Goal: Find specific page/section

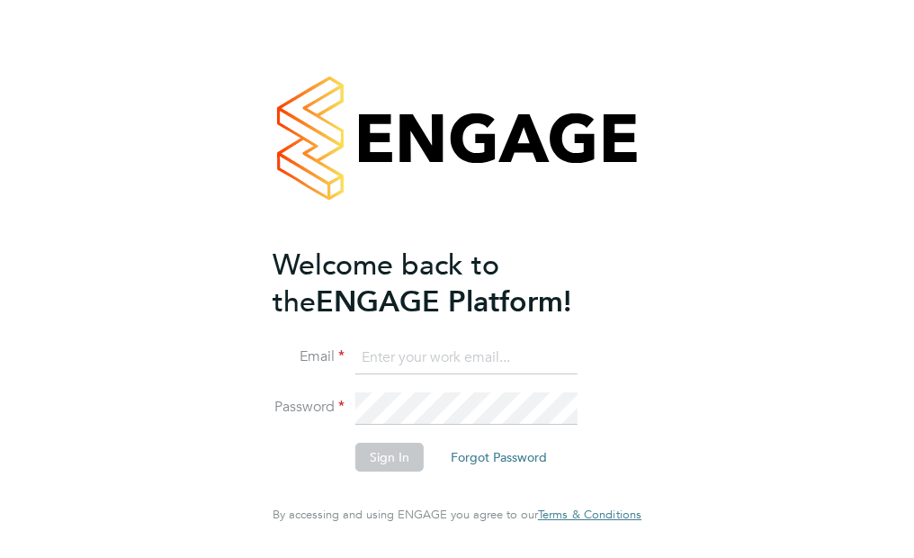
type input "lucie.campbell@irweb.co.uk"
click at [169, 416] on div "Welcome back to the ENGAGE Platform! Email lucie.campbell@irweb.co.uk Password …" at bounding box center [457, 279] width 914 height 558
click at [383, 457] on button "Sign In" at bounding box center [389, 457] width 68 height 29
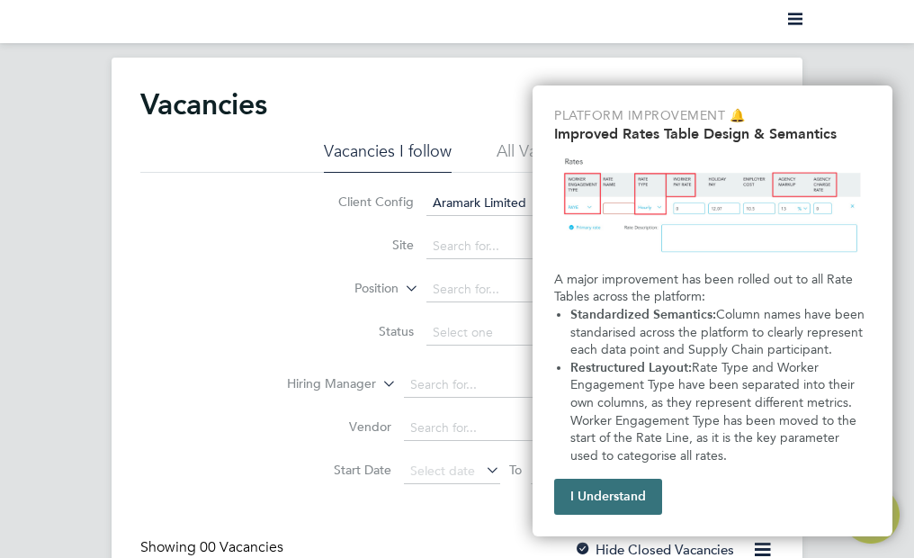
click at [615, 509] on button "I Understand" at bounding box center [608, 497] width 108 height 36
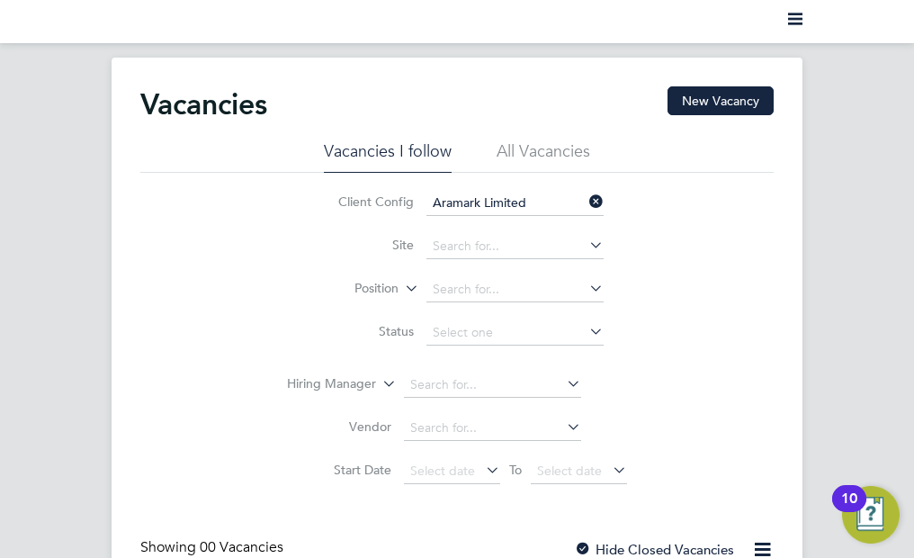
click at [586, 241] on icon at bounding box center [586, 244] width 0 height 25
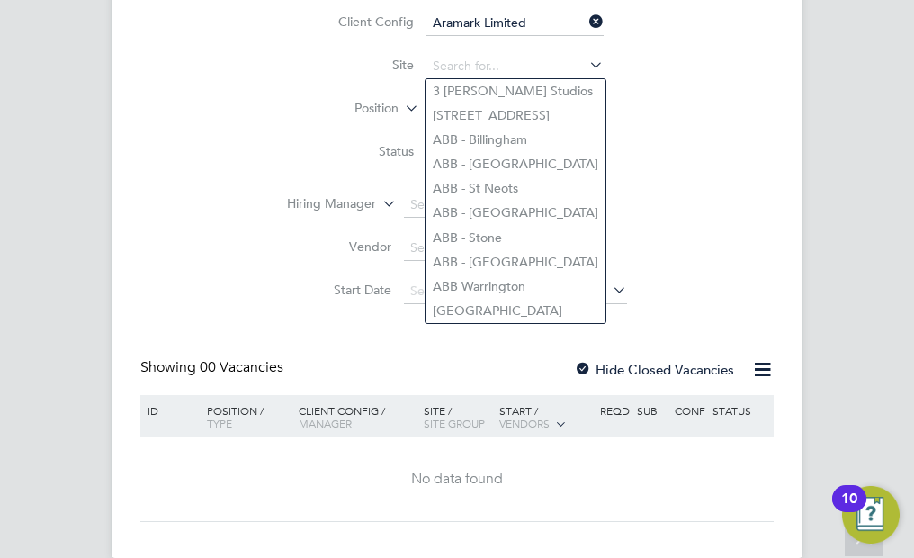
scroll to position [209, 0]
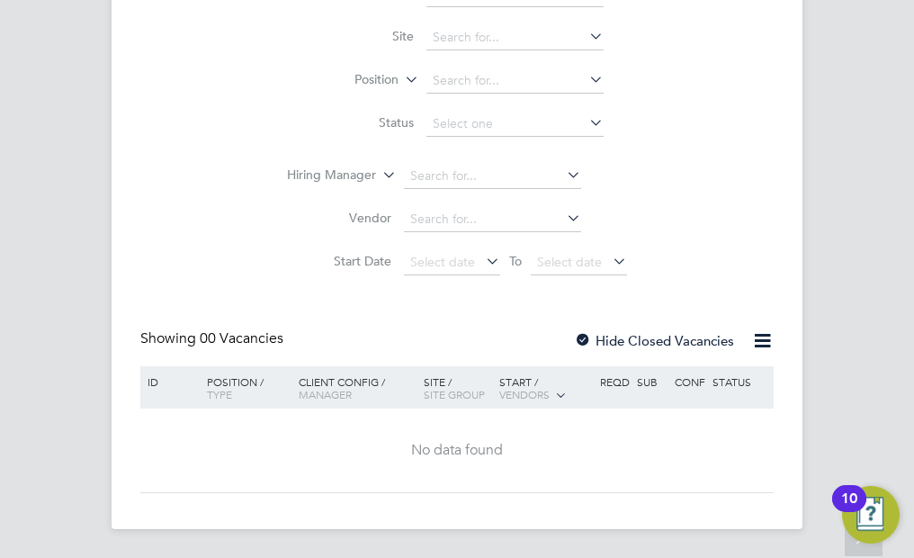
click at [256, 151] on div "Client Config Aramark Limited Site Position Status Hiring Manager Vendor Start …" at bounding box center [456, 124] width 633 height 320
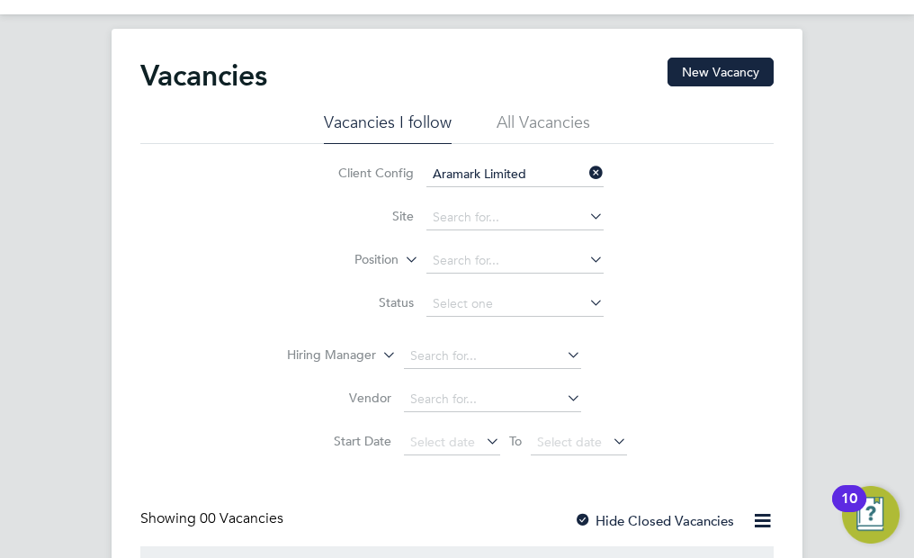
scroll to position [0, 0]
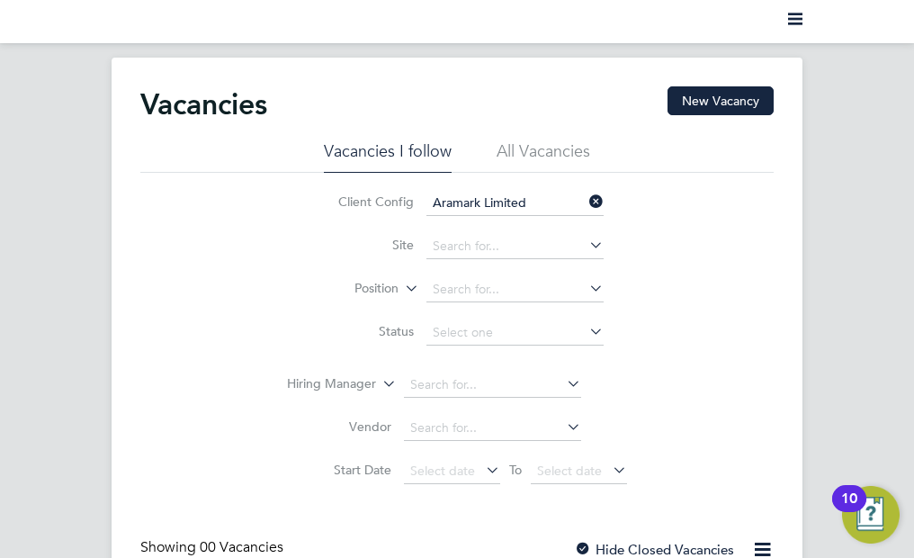
click at [219, 247] on div "Client Config Aramark Limited Site Position Status Hiring Manager Vendor Start …" at bounding box center [456, 333] width 633 height 320
click at [527, 143] on li "All Vacancies" at bounding box center [544, 156] width 94 height 32
click at [586, 239] on icon at bounding box center [586, 244] width 0 height 25
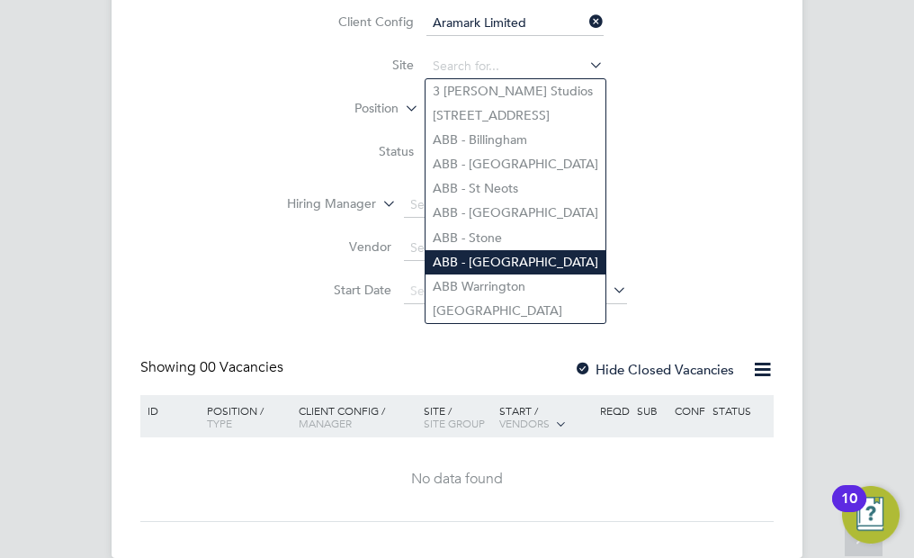
scroll to position [209, 0]
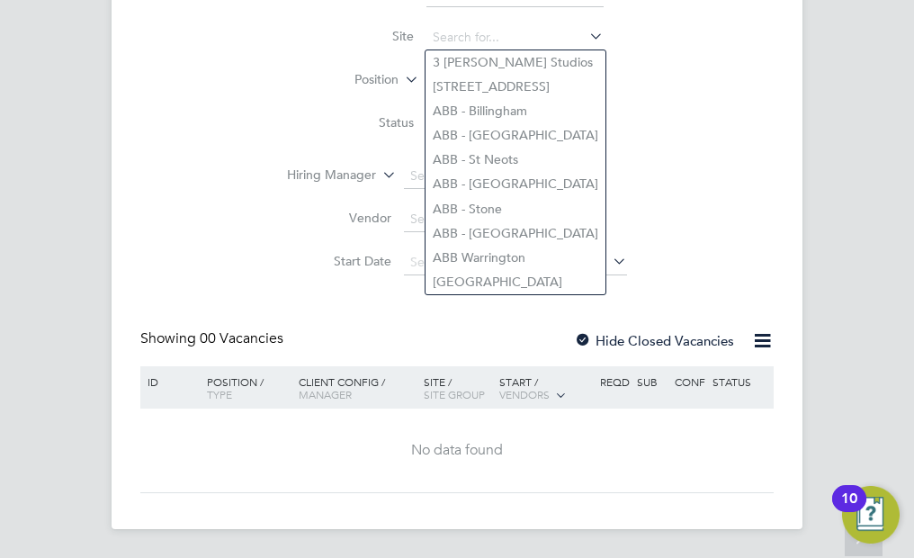
click at [272, 207] on li "Vendor" at bounding box center [457, 219] width 384 height 43
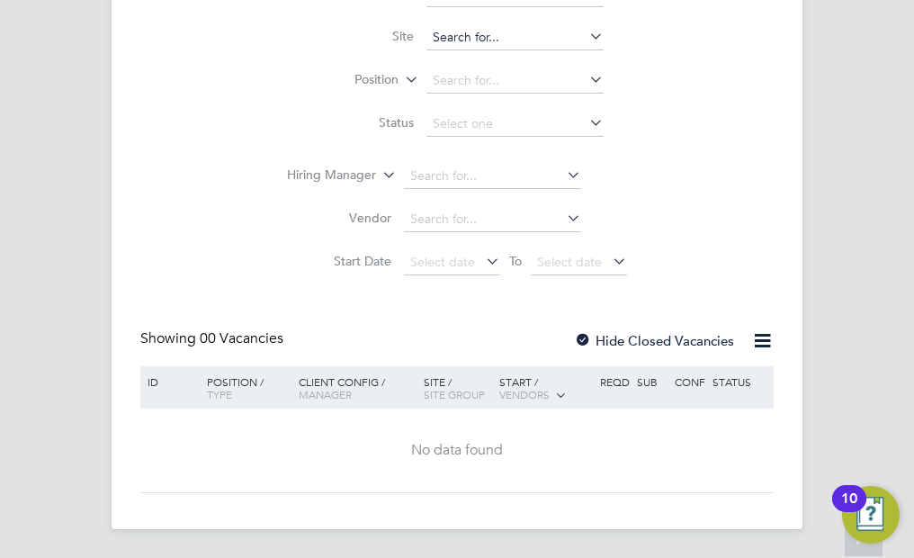
click at [448, 39] on input at bounding box center [515, 37] width 177 height 25
type input "upp"
click at [345, 92] on li "Position" at bounding box center [457, 80] width 338 height 43
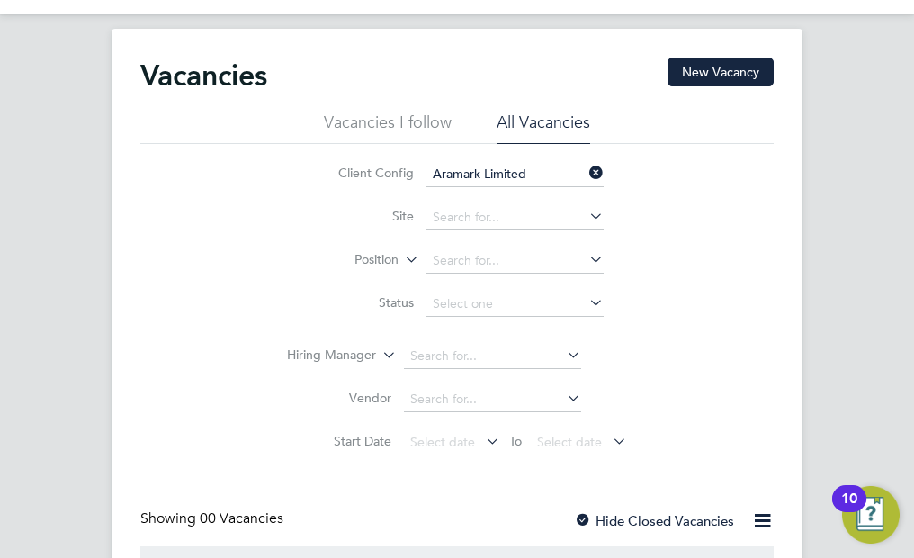
click at [373, 120] on li "Vacancies I follow" at bounding box center [388, 128] width 128 height 32
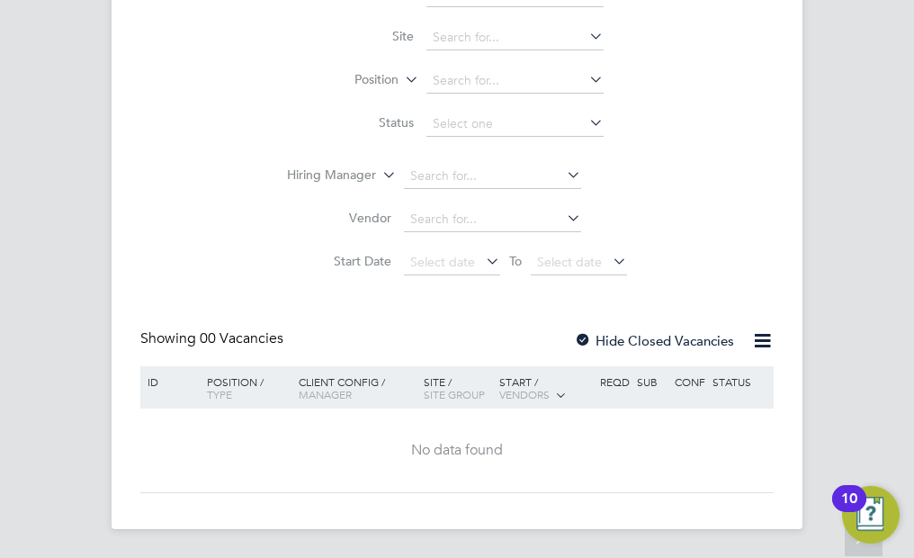
scroll to position [0, 0]
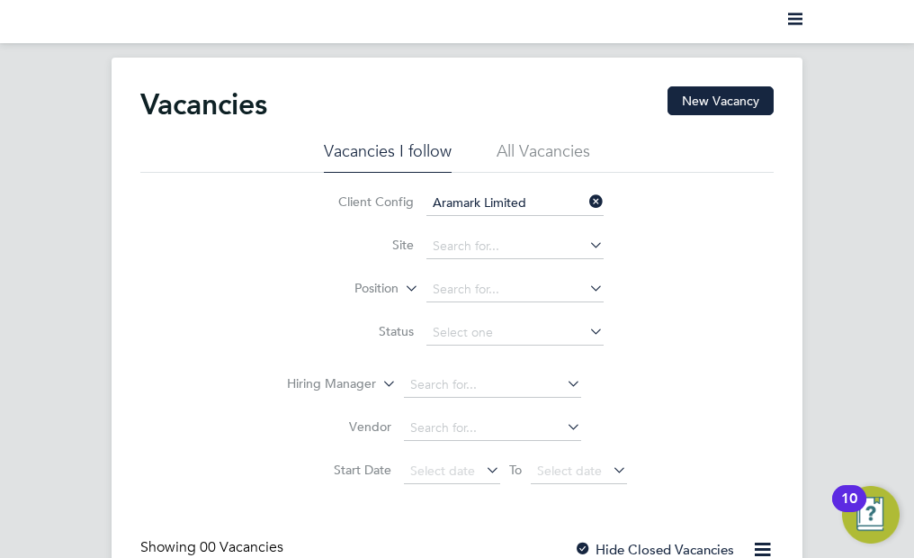
click at [568, 156] on li "All Vacancies" at bounding box center [544, 156] width 94 height 32
click at [586, 199] on icon at bounding box center [586, 201] width 0 height 25
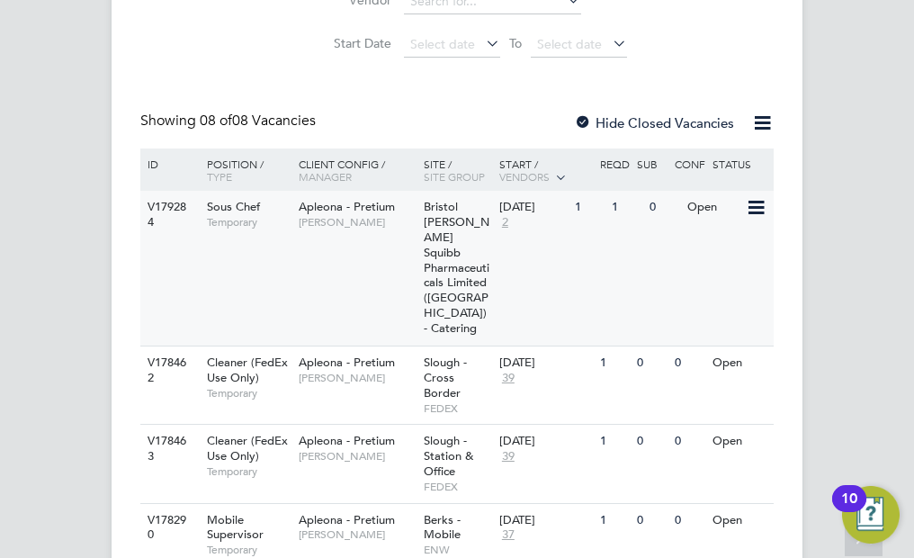
scroll to position [67, 0]
